Goal: Information Seeking & Learning: Compare options

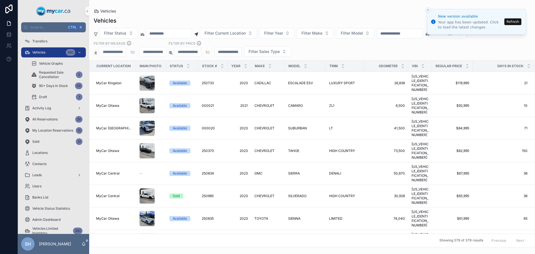
click at [514, 21] on button "Refresh" at bounding box center [513, 21] width 17 height 7
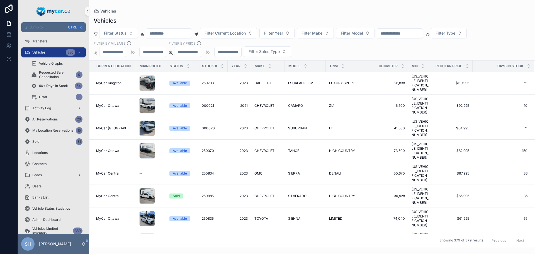
click at [404, 31] on input "scrollable content" at bounding box center [400, 34] width 46 height 8
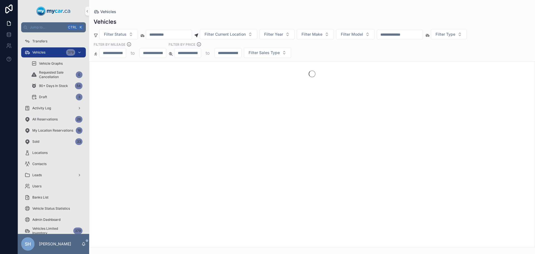
click at [408, 33] on input "scrollable content" at bounding box center [400, 35] width 46 height 8
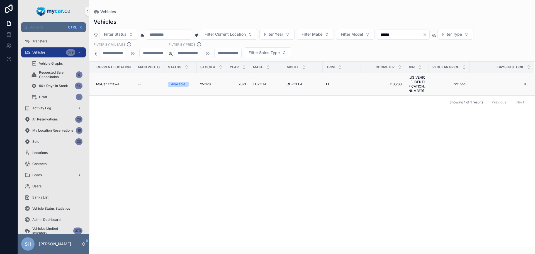
type input "******"
click at [257, 82] on span "TOYOTA" at bounding box center [260, 84] width 14 height 4
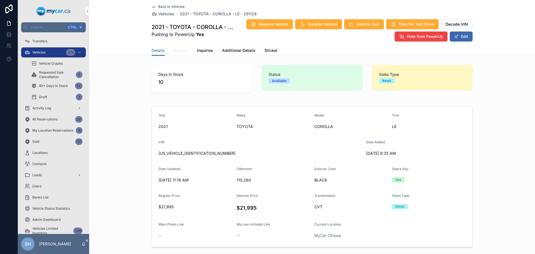
click at [178, 53] on span "Activity" at bounding box center [181, 51] width 14 height 6
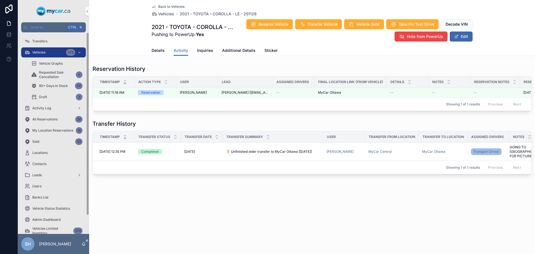
click at [40, 50] on span "Vehicles" at bounding box center [38, 52] width 13 height 4
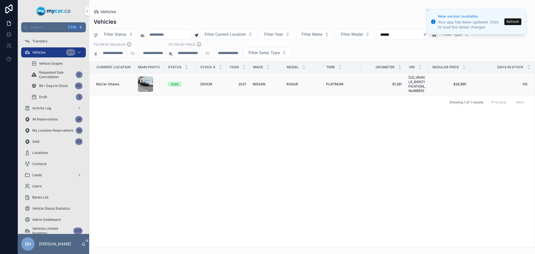
type input "******"
click at [291, 84] on span "ROGUE" at bounding box center [293, 84] width 12 height 4
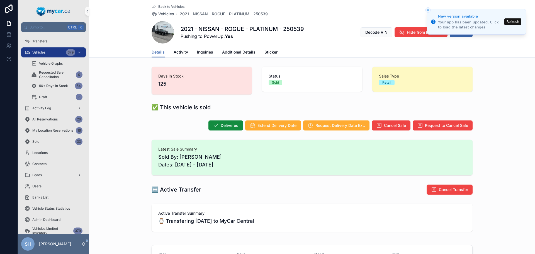
click at [515, 21] on button "Refresh" at bounding box center [513, 21] width 17 height 7
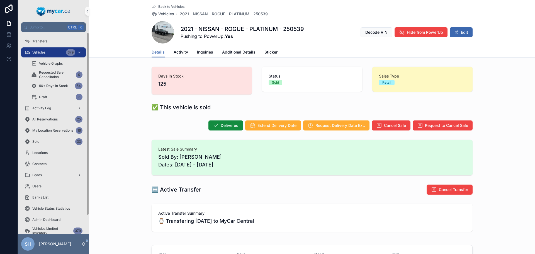
click at [43, 52] on span "Vehicles" at bounding box center [38, 52] width 13 height 4
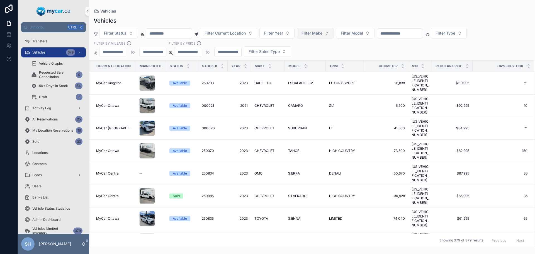
click at [323, 34] on span "Filter Make" at bounding box center [312, 33] width 21 height 6
type input "**"
click at [308, 74] on span "NISSAN" at bounding box center [306, 74] width 15 height 6
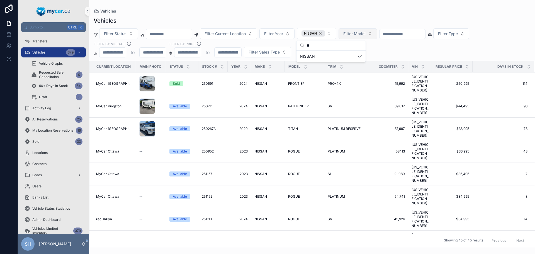
click at [366, 32] on span "Filter Model" at bounding box center [355, 34] width 22 height 6
type input "***"
click at [352, 54] on span "ROGUE" at bounding box center [347, 57] width 13 height 6
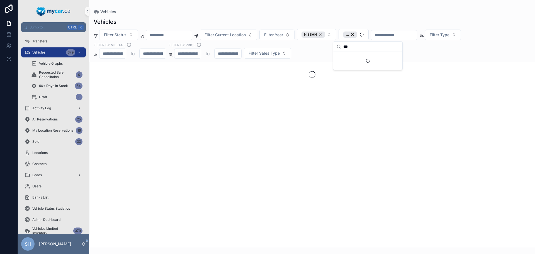
click at [348, 19] on div "Vehicles" at bounding box center [312, 22] width 437 height 8
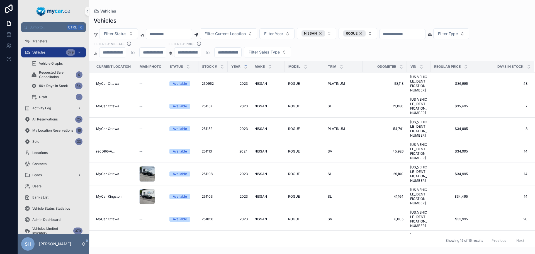
click at [244, 65] on icon "scrollable content" at bounding box center [246, 66] width 4 height 4
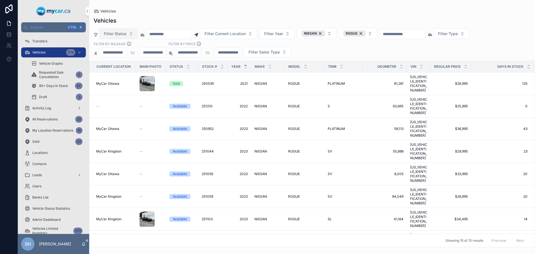
click at [122, 35] on span "Filter Status" at bounding box center [115, 34] width 23 height 6
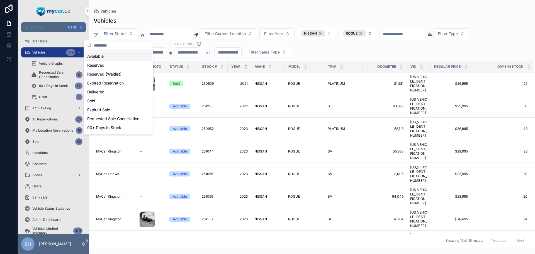
click at [109, 59] on div "Available" at bounding box center [118, 56] width 67 height 9
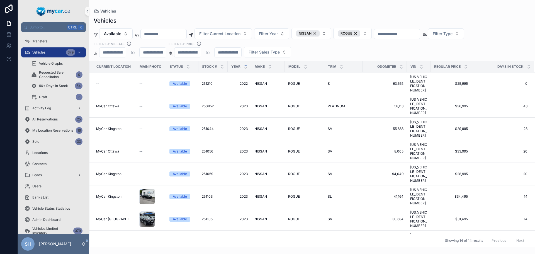
click at [227, 12] on div "Vehicles" at bounding box center [312, 11] width 437 height 4
click at [361, 33] on div "ROGUE" at bounding box center [349, 33] width 22 height 6
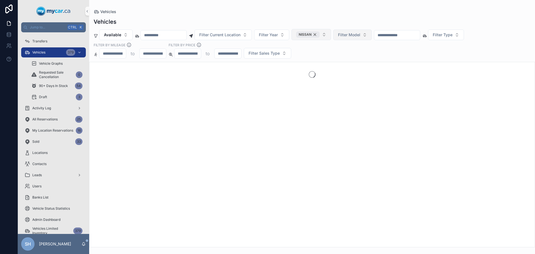
click at [320, 35] on div "NISSAN" at bounding box center [307, 35] width 23 height 6
click at [333, 13] on div "Vehicles" at bounding box center [312, 12] width 437 height 6
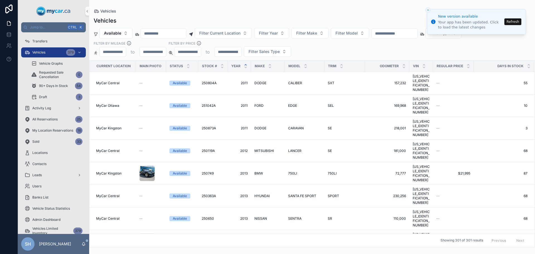
click at [302, 17] on div "Vehicles" at bounding box center [312, 21] width 437 height 8
click at [513, 20] on button "Refresh" at bounding box center [513, 21] width 17 height 7
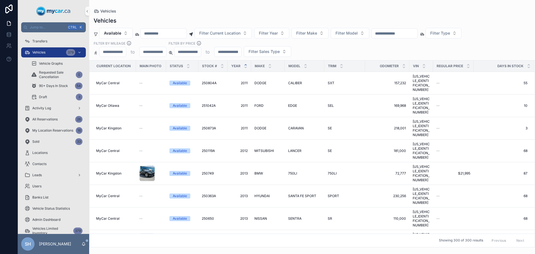
click at [404, 34] on input "scrollable content" at bounding box center [395, 34] width 46 height 8
type input "******"
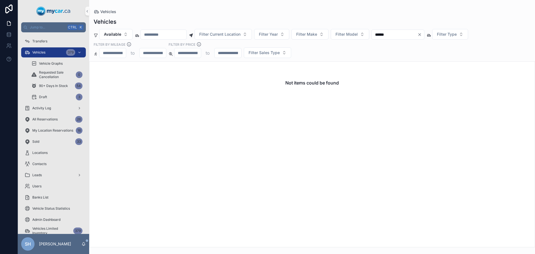
click at [422, 35] on icon "Clear" at bounding box center [420, 34] width 4 height 4
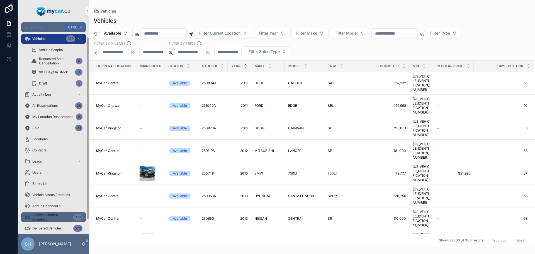
scroll to position [20, 0]
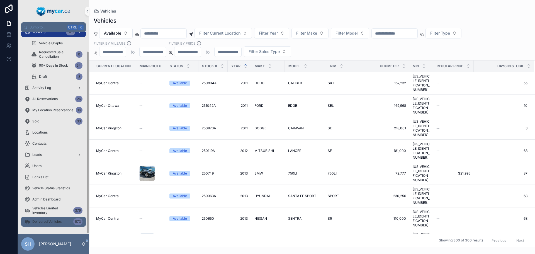
click at [49, 217] on div "Delivered Vehicles 573" at bounding box center [54, 221] width 58 height 9
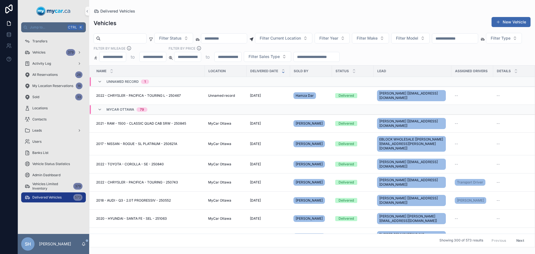
click at [477, 40] on input "scrollable content" at bounding box center [455, 39] width 46 height 8
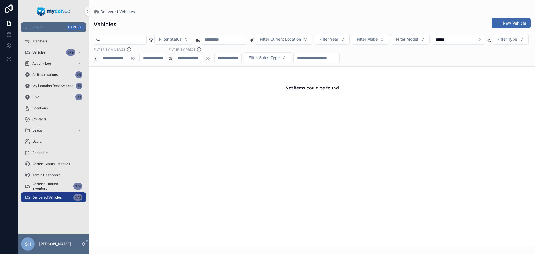
type input "******"
click at [483, 41] on icon "Clear" at bounding box center [480, 39] width 4 height 4
click at [330, 16] on div "Vehicles New Vehicle Filter Status Filter Current Location Filter Year Filter M…" at bounding box center [312, 130] width 446 height 233
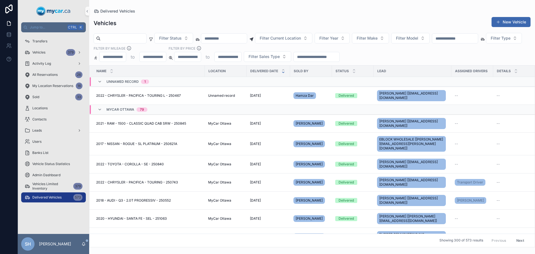
click at [201, 15] on div "Vehicles New Vehicle Filter Status Filter Current Location Filter Year Filter M…" at bounding box center [312, 130] width 446 height 234
click at [202, 15] on div "Vehicles New Vehicle Filter Status Filter Current Location Filter Year Filter M…" at bounding box center [312, 130] width 446 height 234
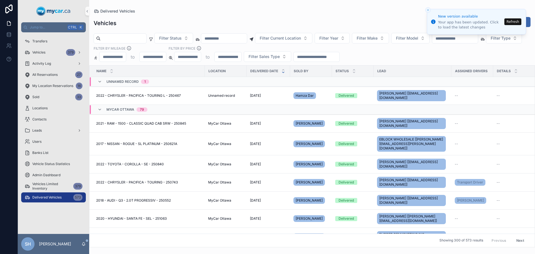
click at [514, 22] on button "Refresh" at bounding box center [513, 21] width 17 height 7
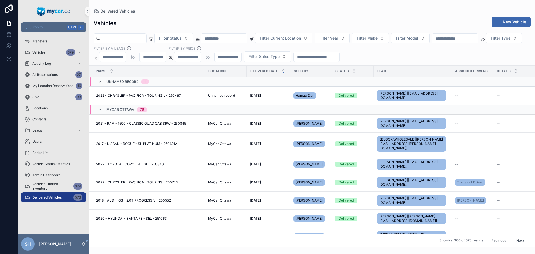
click at [211, 21] on div "Vehicles New Vehicle" at bounding box center [312, 23] width 437 height 13
click at [185, 22] on div "Vehicles New Vehicle" at bounding box center [312, 23] width 437 height 13
click at [49, 50] on div "Vehicles 379" at bounding box center [54, 52] width 58 height 9
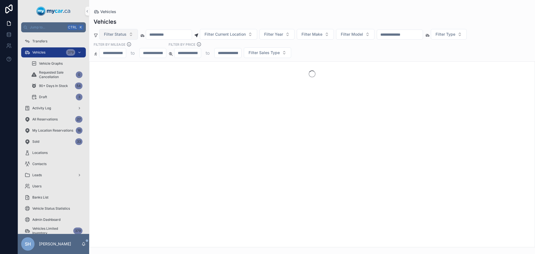
click at [117, 29] on button "Filter Status" at bounding box center [118, 34] width 39 height 11
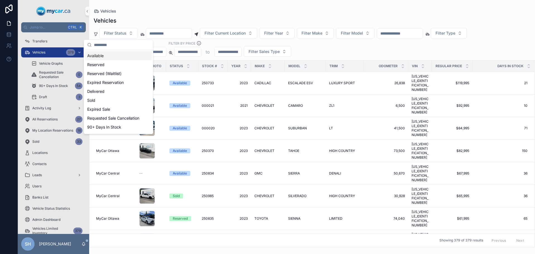
click at [100, 53] on div "Available" at bounding box center [118, 55] width 67 height 9
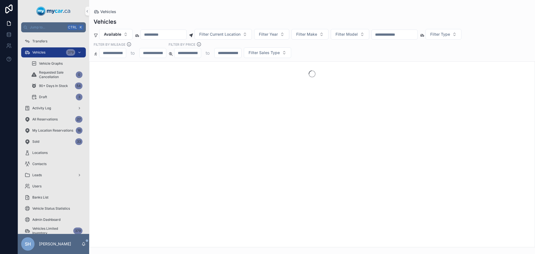
click at [149, 21] on div "Vehicles" at bounding box center [312, 22] width 437 height 8
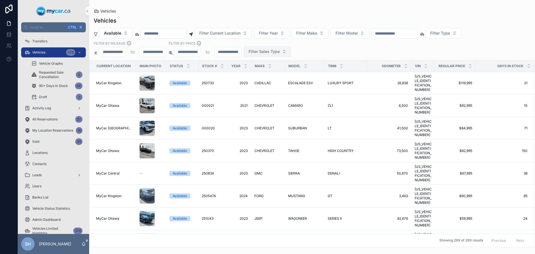
click at [265, 50] on span "Filter Sales Type" at bounding box center [264, 52] width 31 height 6
click at [254, 83] on div "Retail" at bounding box center [267, 83] width 67 height 9
click at [250, 13] on div "Vehicles" at bounding box center [312, 11] width 437 height 4
click at [527, 67] on icon "scrollable content" at bounding box center [529, 68] width 4 height 4
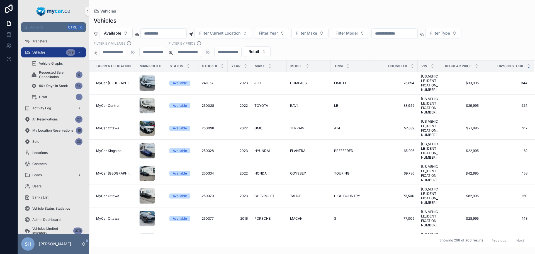
click at [324, 12] on div "Vehicles" at bounding box center [312, 11] width 437 height 4
click at [225, 33] on span "Filter Current Location" at bounding box center [219, 33] width 41 height 6
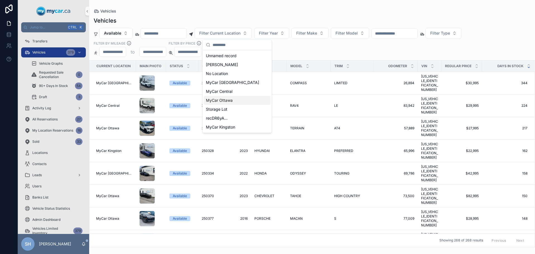
click at [225, 100] on span "MyCar Ottawa" at bounding box center [219, 101] width 27 height 6
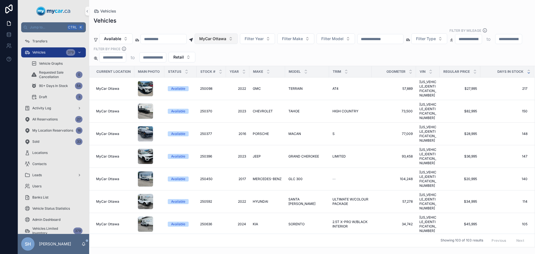
click at [226, 36] on span "MyCar Ottawa" at bounding box center [212, 39] width 27 height 6
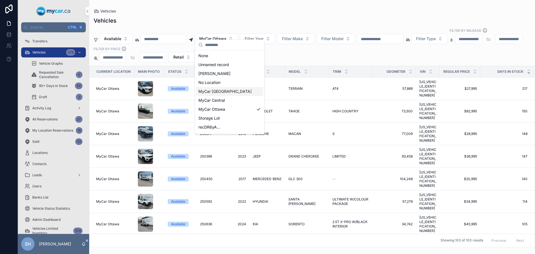
click at [213, 92] on span "MyCar [GEOGRAPHIC_DATA]" at bounding box center [225, 92] width 53 height 6
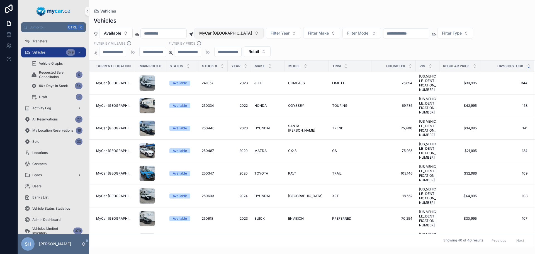
click at [222, 32] on span "MyCar [GEOGRAPHIC_DATA]" at bounding box center [225, 33] width 53 height 6
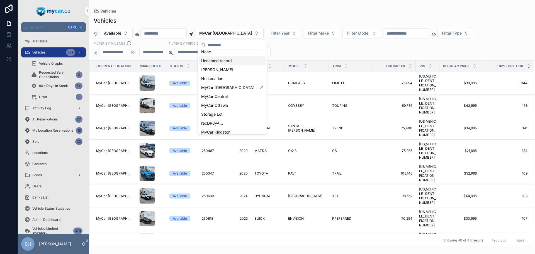
scroll to position [8, 0]
click at [228, 93] on span "MyCar Central" at bounding box center [214, 93] width 26 height 6
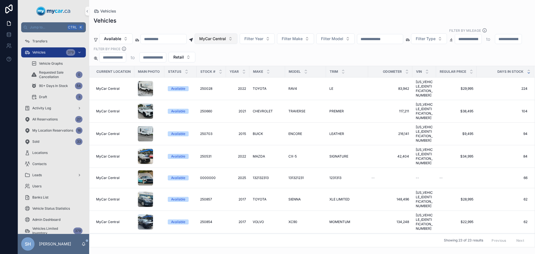
click at [226, 36] on span "MyCar Central" at bounding box center [212, 39] width 27 height 6
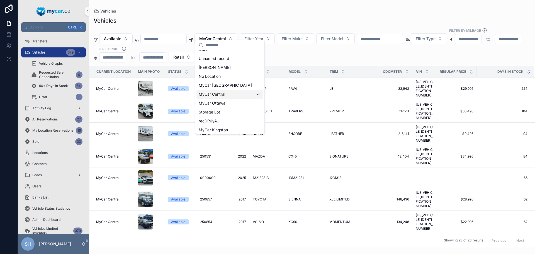
scroll to position [8, 0]
click at [221, 128] on span "MyCar Kingston" at bounding box center [213, 128] width 29 height 6
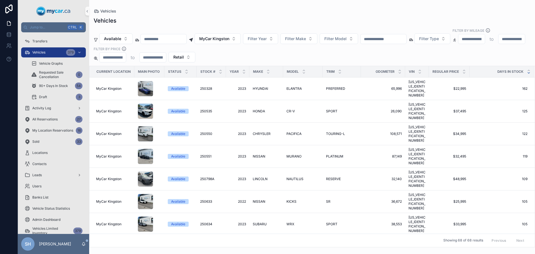
click at [233, 14] on div "Vehicles Available MyCar Kingston Filter Year Filter Make Filter Model Filter T…" at bounding box center [312, 130] width 446 height 234
click at [218, 38] on button "MyCar Kingston" at bounding box center [218, 38] width 46 height 11
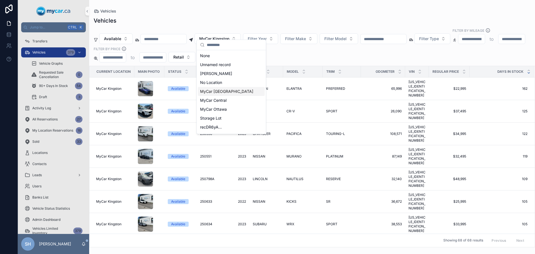
click at [222, 92] on span "MyCar [GEOGRAPHIC_DATA]" at bounding box center [226, 92] width 53 height 6
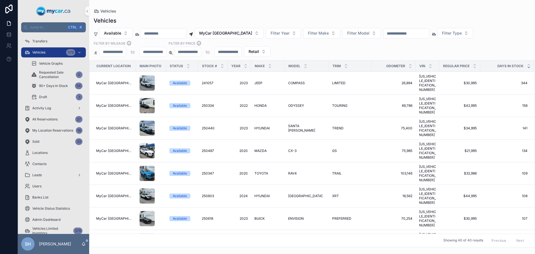
click at [240, 18] on div "Vehicles" at bounding box center [312, 21] width 437 height 8
click at [394, 33] on input "scrollable content" at bounding box center [407, 34] width 46 height 8
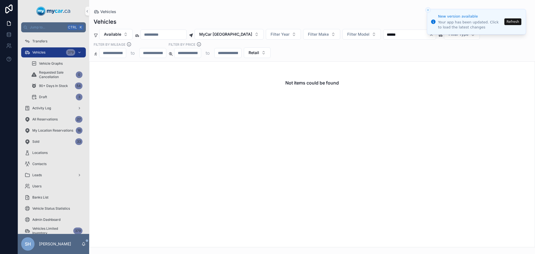
type input "******"
click at [511, 22] on button "Refresh" at bounding box center [513, 21] width 17 height 7
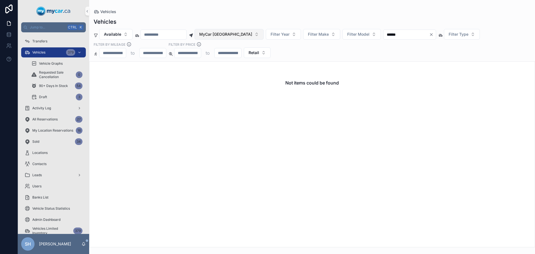
click at [238, 36] on span "MyCar [GEOGRAPHIC_DATA]" at bounding box center [225, 35] width 53 height 6
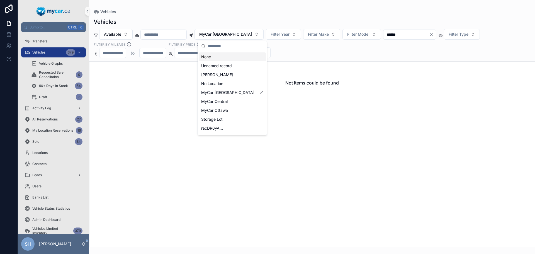
click at [208, 55] on div "None" at bounding box center [232, 56] width 67 height 9
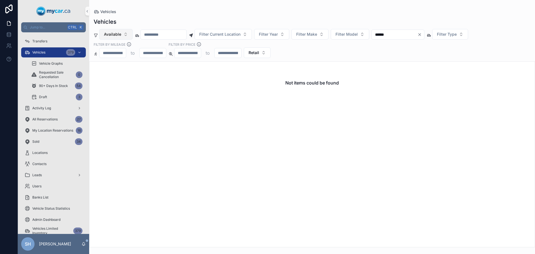
click at [109, 32] on span "Available" at bounding box center [112, 35] width 17 height 6
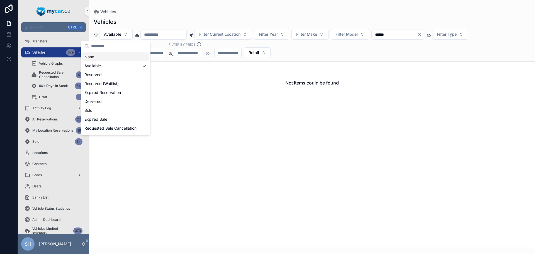
click at [113, 57] on div "None" at bounding box center [115, 56] width 67 height 9
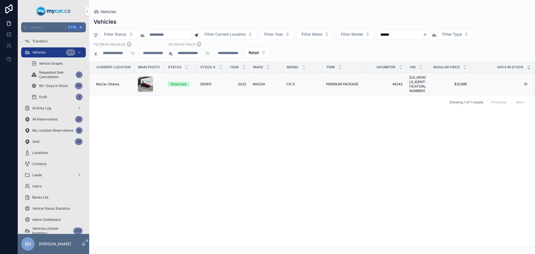
click at [255, 82] on span "MAZDA" at bounding box center [259, 84] width 12 height 4
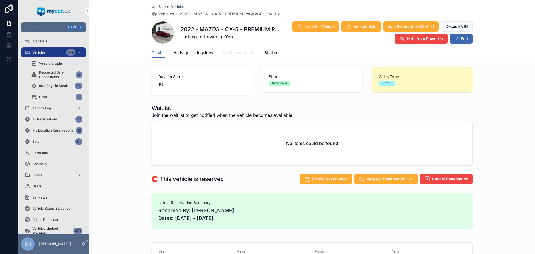
click at [226, 53] on span "Additional Details" at bounding box center [238, 53] width 33 height 6
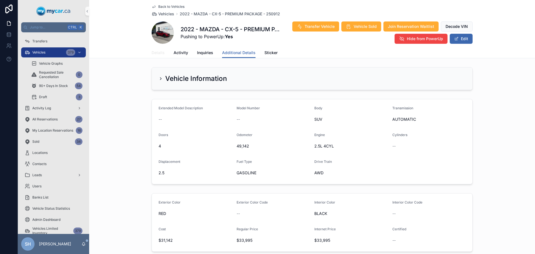
click at [152, 53] on span "Details" at bounding box center [158, 53] width 13 height 6
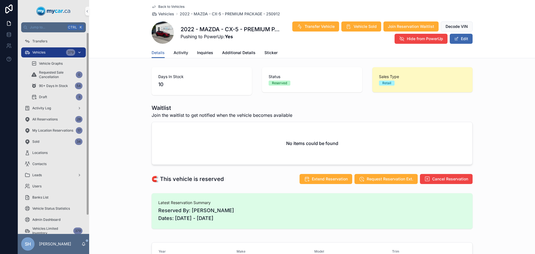
click at [44, 54] on span "Vehicles" at bounding box center [38, 52] width 13 height 4
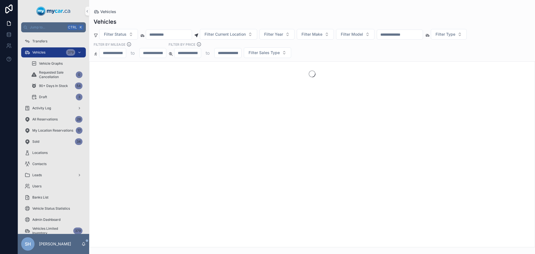
click at [397, 35] on input "scrollable content" at bounding box center [400, 35] width 46 height 8
type input "*"
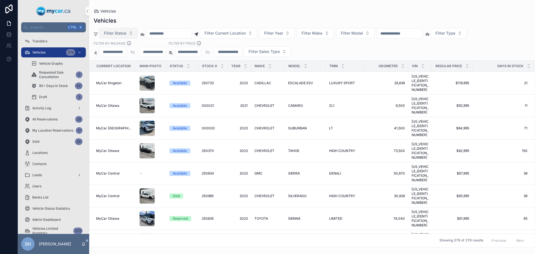
click at [113, 37] on button "Filter Status" at bounding box center [118, 33] width 39 height 11
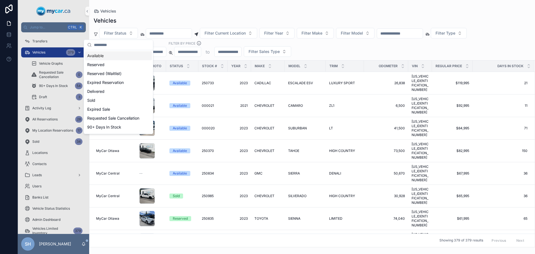
click at [148, 13] on div "Vehicles" at bounding box center [312, 11] width 437 height 4
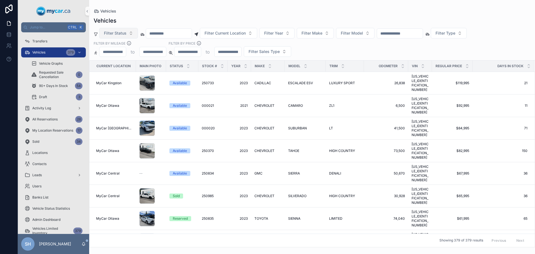
click at [118, 34] on span "Filter Status" at bounding box center [115, 33] width 23 height 6
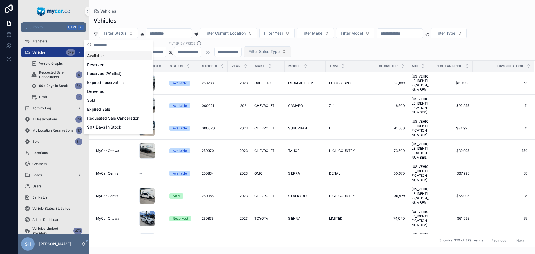
click at [263, 52] on span "Filter Sales Type" at bounding box center [264, 52] width 31 height 6
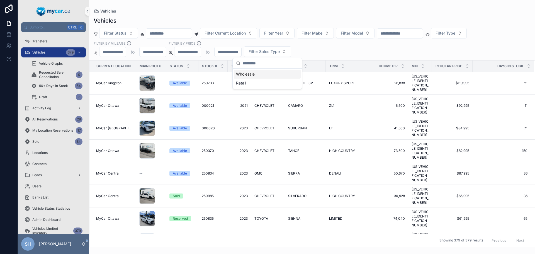
click at [239, 10] on div "Vehicles" at bounding box center [312, 11] width 437 height 4
click at [349, 8] on div "Vehicles Vehicles Filter Status Filter Current Location Filter Year Filter Make…" at bounding box center [312, 123] width 446 height 247
click at [307, 14] on div "Vehicles Filter Status Filter Current Location Filter Year Filter Make Filter M…" at bounding box center [312, 130] width 446 height 234
click at [421, 34] on input "scrollable content" at bounding box center [400, 34] width 46 height 8
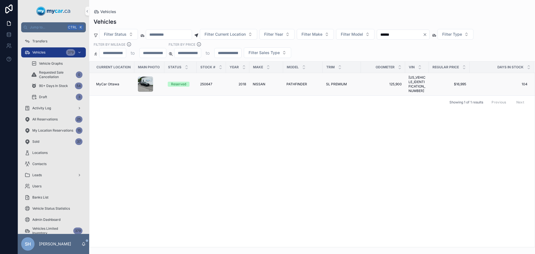
type input "******"
click at [295, 83] on span "PATHFINDER" at bounding box center [297, 84] width 21 height 4
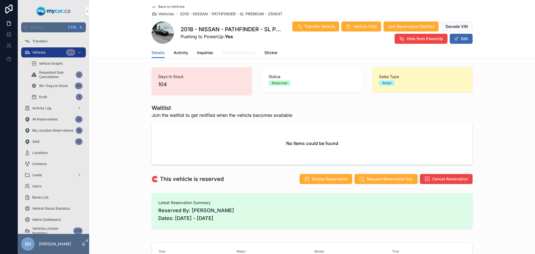
click at [234, 55] on link "Additional Details" at bounding box center [238, 53] width 33 height 11
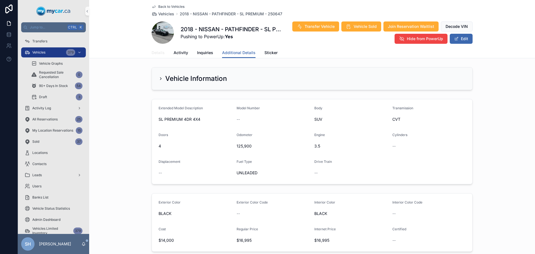
click at [158, 52] on span "Details" at bounding box center [158, 53] width 13 height 6
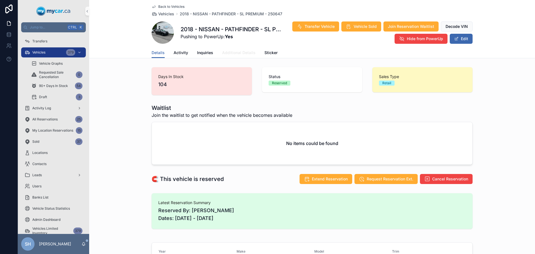
click at [244, 51] on span "Additional Details" at bounding box center [238, 53] width 33 height 6
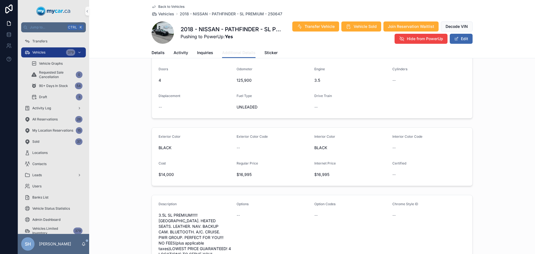
scroll to position [56, 0]
